Goal: Task Accomplishment & Management: Manage account settings

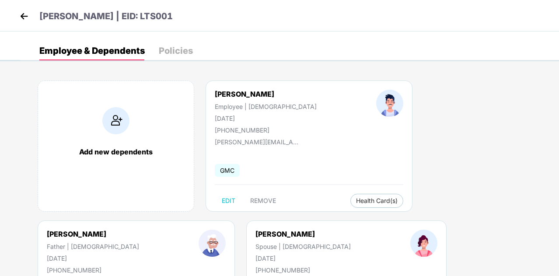
click at [25, 17] on img at bounding box center [24, 16] width 13 height 13
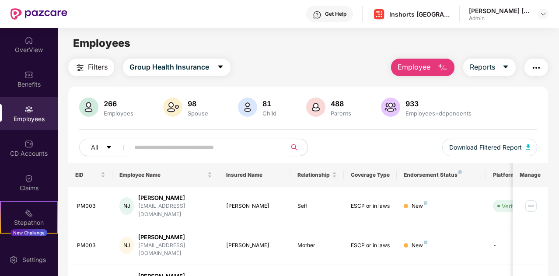
click at [152, 147] on input "text" at bounding box center [204, 147] width 140 height 13
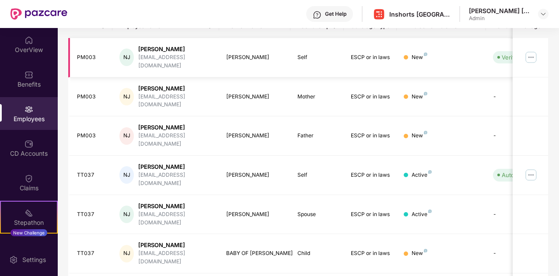
scroll to position [149, 0]
type input "*****"
click at [529, 168] on img at bounding box center [531, 175] width 14 height 14
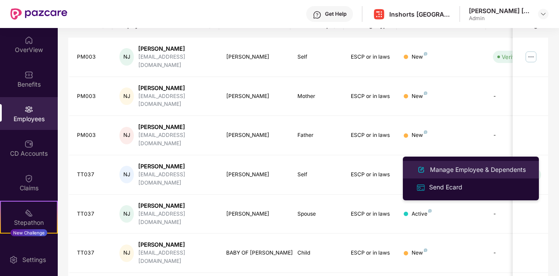
click at [450, 170] on div "Manage Employee & Dependents" at bounding box center [477, 170] width 99 height 10
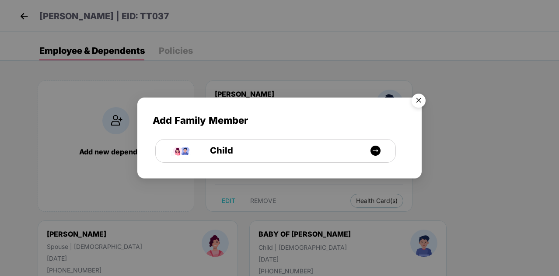
click at [417, 96] on img "Close" at bounding box center [418, 102] width 25 height 25
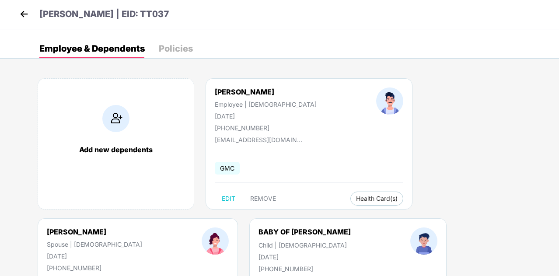
scroll to position [3, 0]
click at [24, 14] on img at bounding box center [24, 13] width 13 height 13
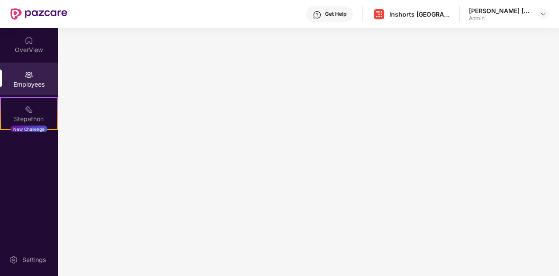
scroll to position [0, 0]
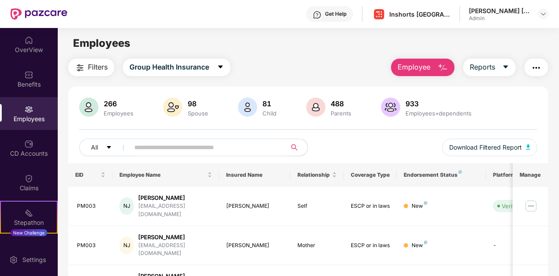
click at [27, 112] on img at bounding box center [29, 109] width 9 height 9
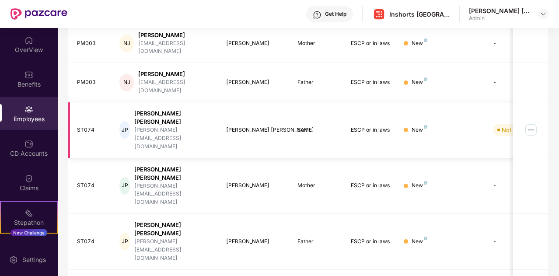
click at [532, 123] on img at bounding box center [531, 130] width 14 height 14
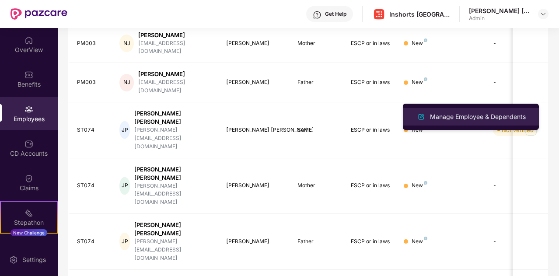
click at [463, 118] on div "Manage Employee & Dependents" at bounding box center [477, 117] width 99 height 10
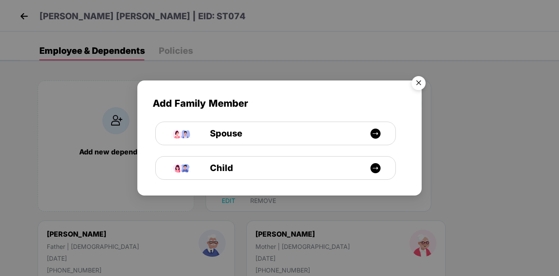
click at [417, 83] on img "Close" at bounding box center [418, 84] width 25 height 25
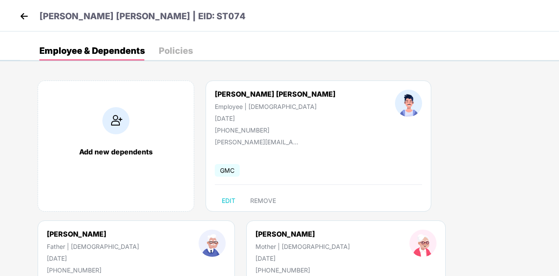
click at [23, 15] on img at bounding box center [24, 16] width 13 height 13
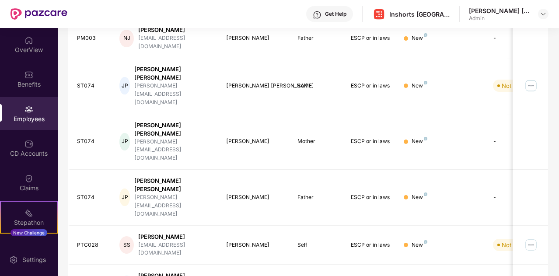
scroll to position [259, 0]
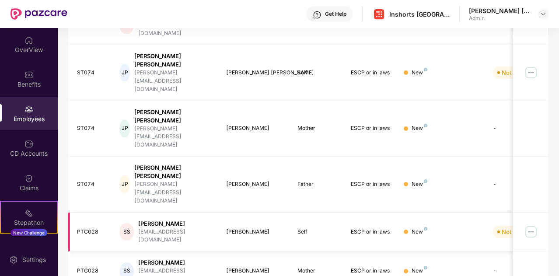
click at [529, 225] on img at bounding box center [531, 232] width 14 height 14
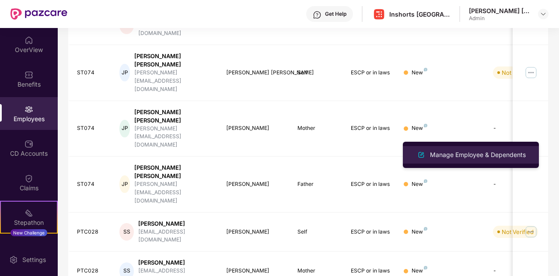
click at [473, 155] on div "Manage Employee & Dependents" at bounding box center [477, 155] width 99 height 10
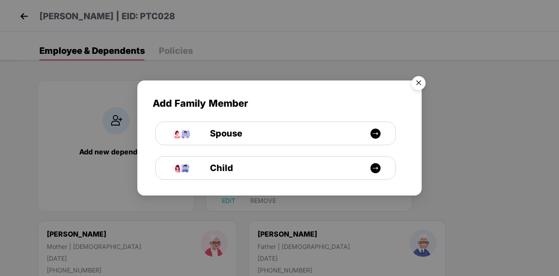
click at [419, 84] on img "Close" at bounding box center [418, 84] width 25 height 25
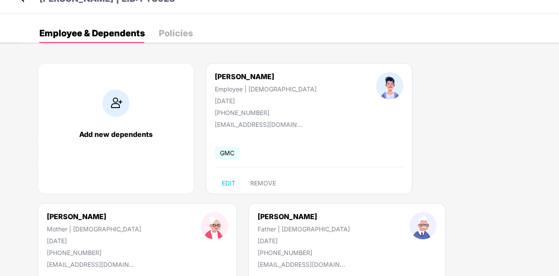
scroll to position [18, 0]
